Goal: Obtain resource: Obtain resource

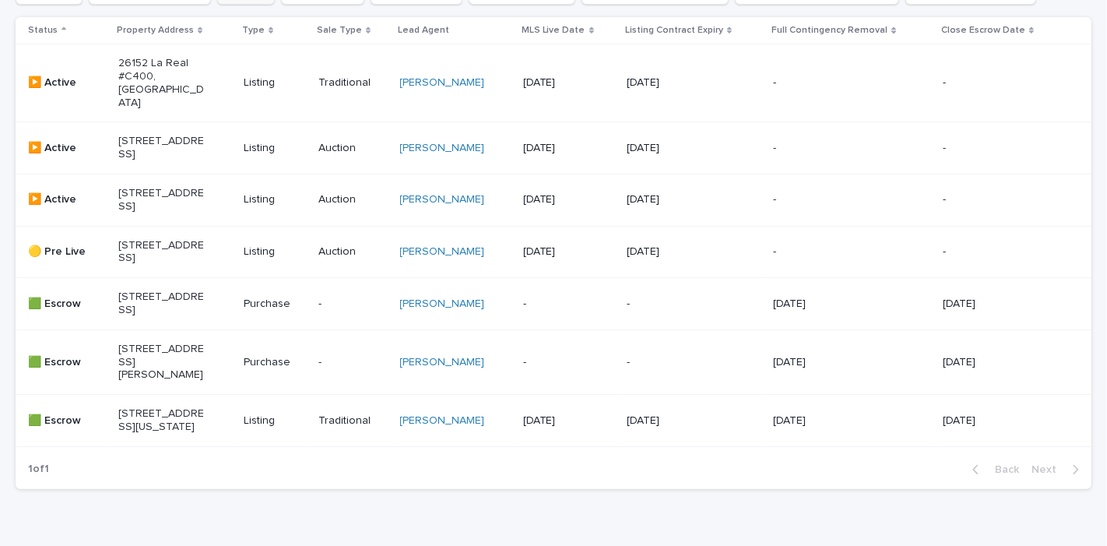
scroll to position [346, 0]
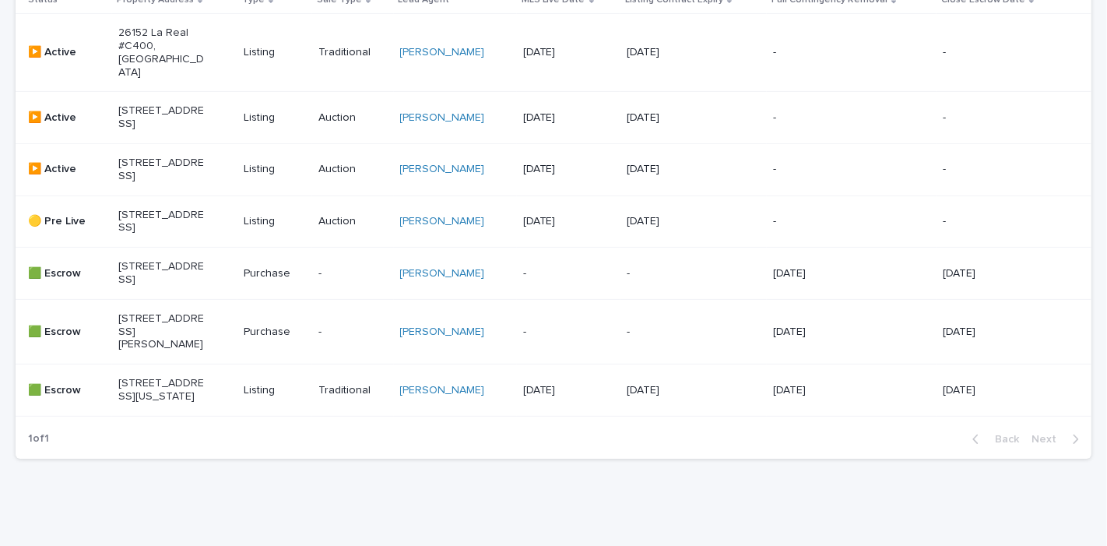
click at [192, 230] on p "[STREET_ADDRESS]" at bounding box center [161, 222] width 86 height 26
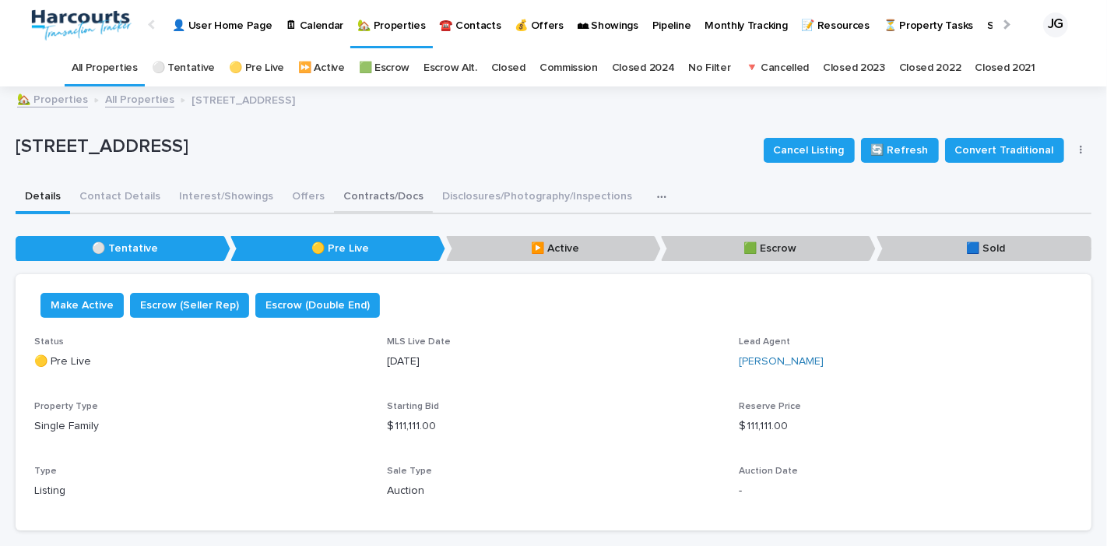
click at [391, 197] on button "Contracts/Docs" at bounding box center [383, 197] width 99 height 33
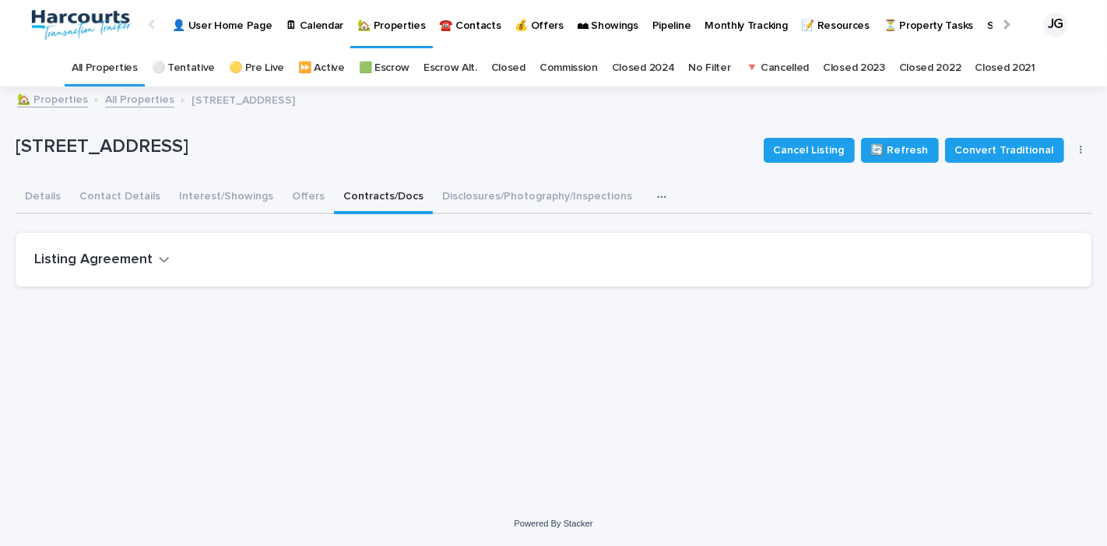
click at [134, 248] on div "Listing Agreement" at bounding box center [554, 260] width 1076 height 54
click at [143, 263] on h2 "Listing Agreement" at bounding box center [93, 259] width 118 height 17
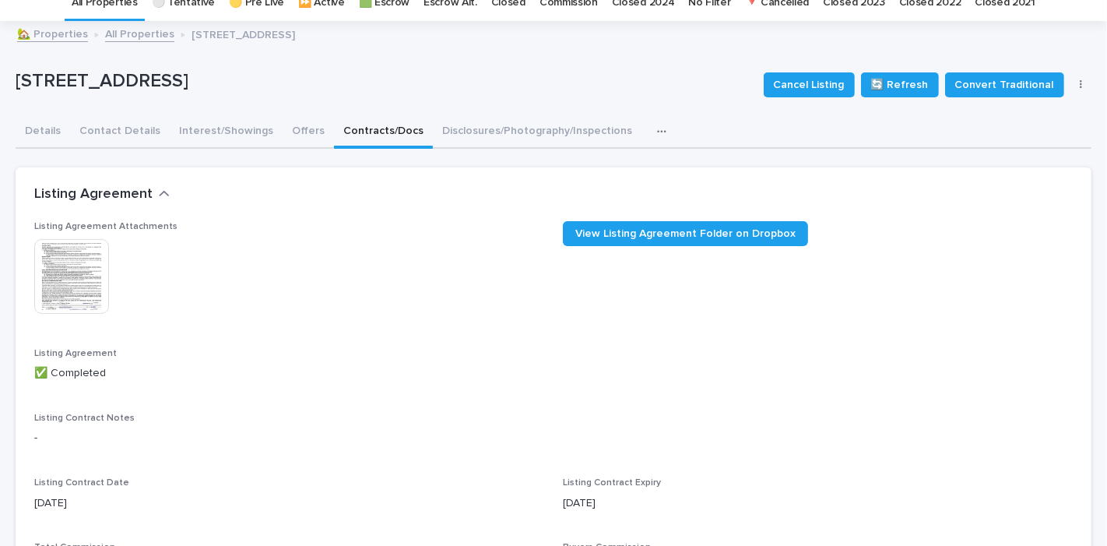
scroll to position [86, 0]
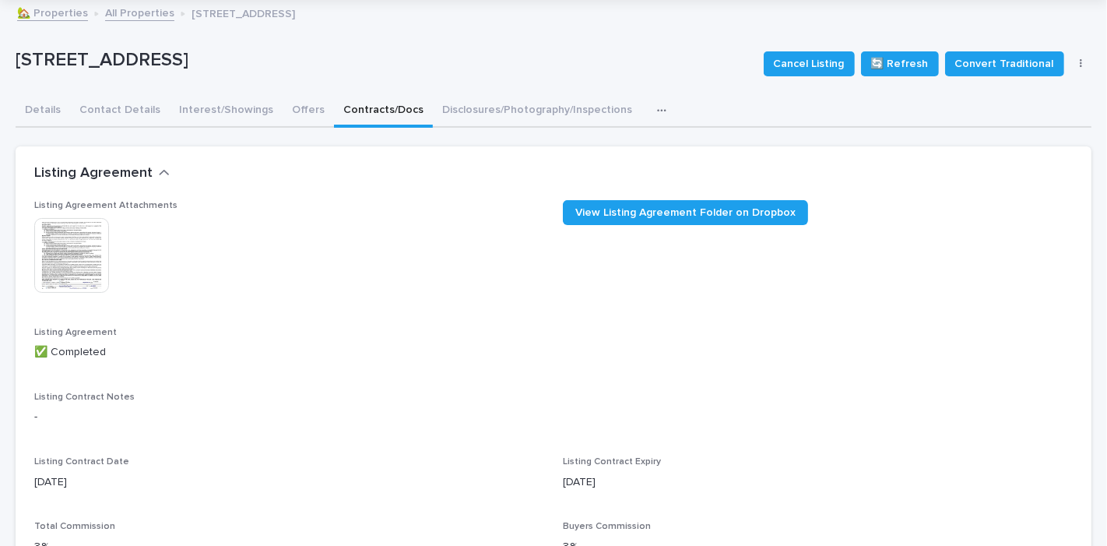
click at [73, 230] on img at bounding box center [71, 255] width 75 height 75
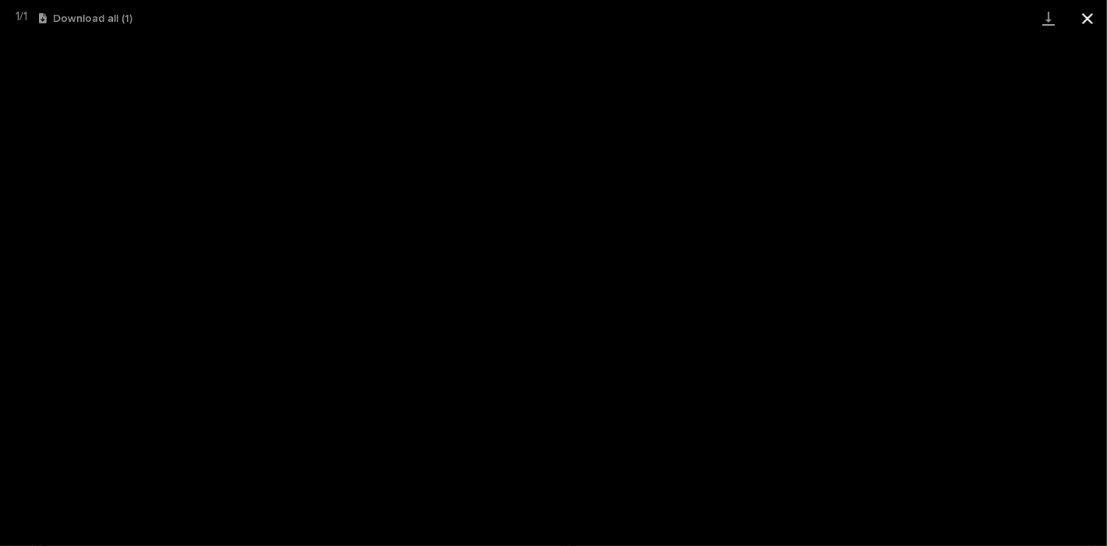
click at [1086, 14] on button "Close gallery" at bounding box center [1087, 18] width 39 height 37
